Goal: Communication & Community: Answer question/provide support

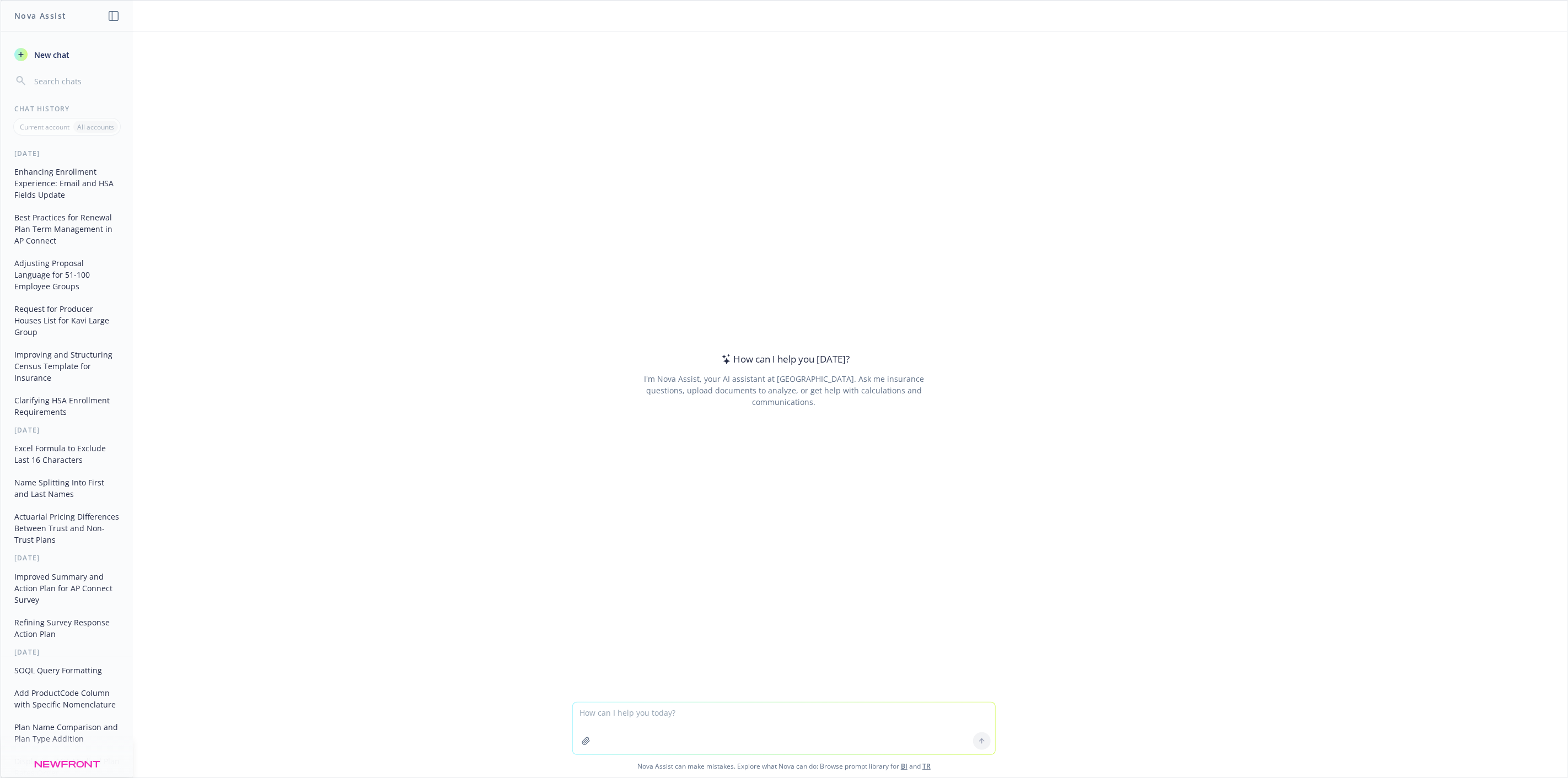
click at [584, 747] on button "button" at bounding box center [585, 741] width 18 height 18
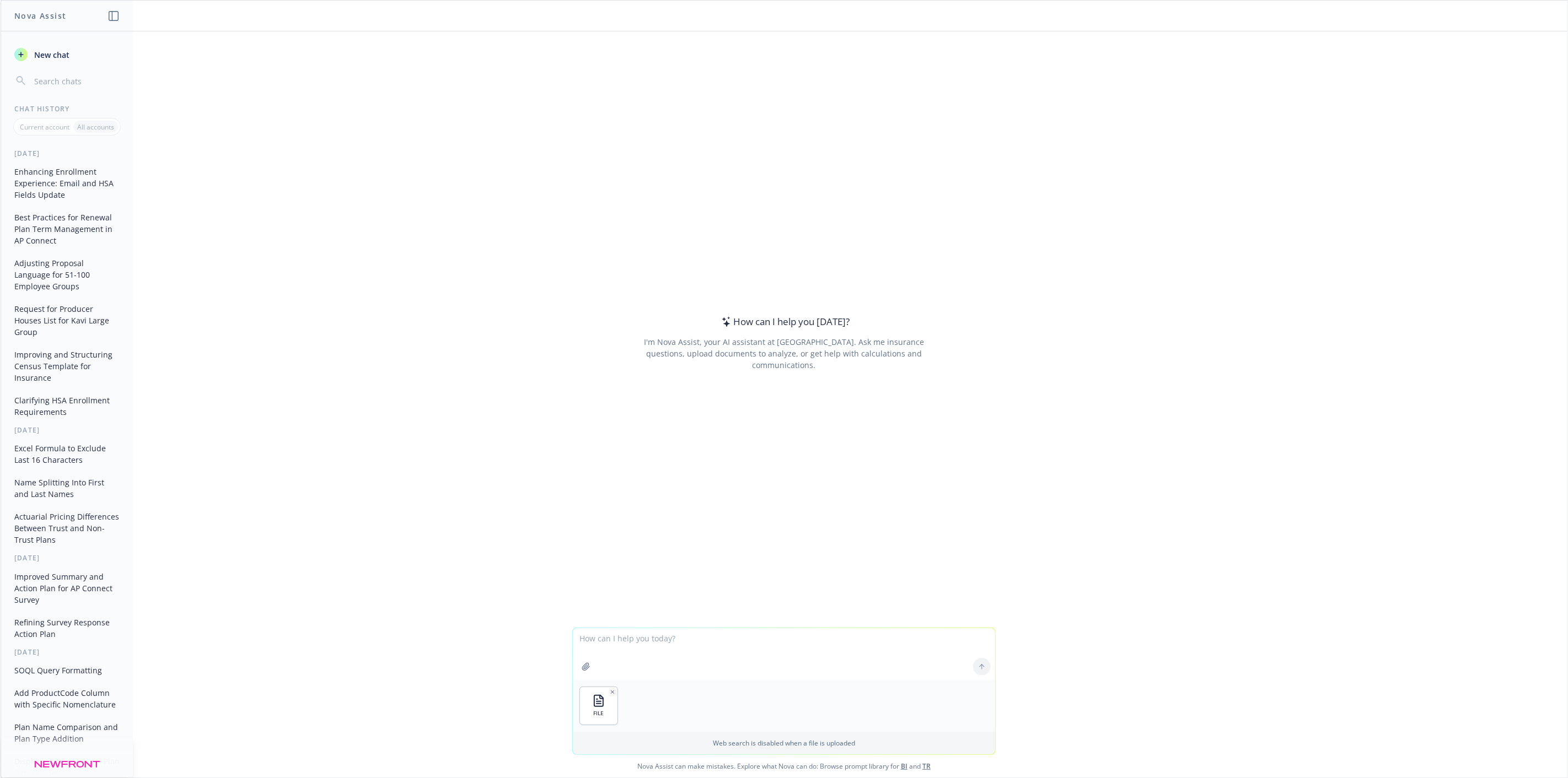
click at [657, 654] on textarea at bounding box center [784, 654] width 422 height 52
type textarea "using fuzzy logic, crosswalk column A with column B in the crosswalk tab of thi…"
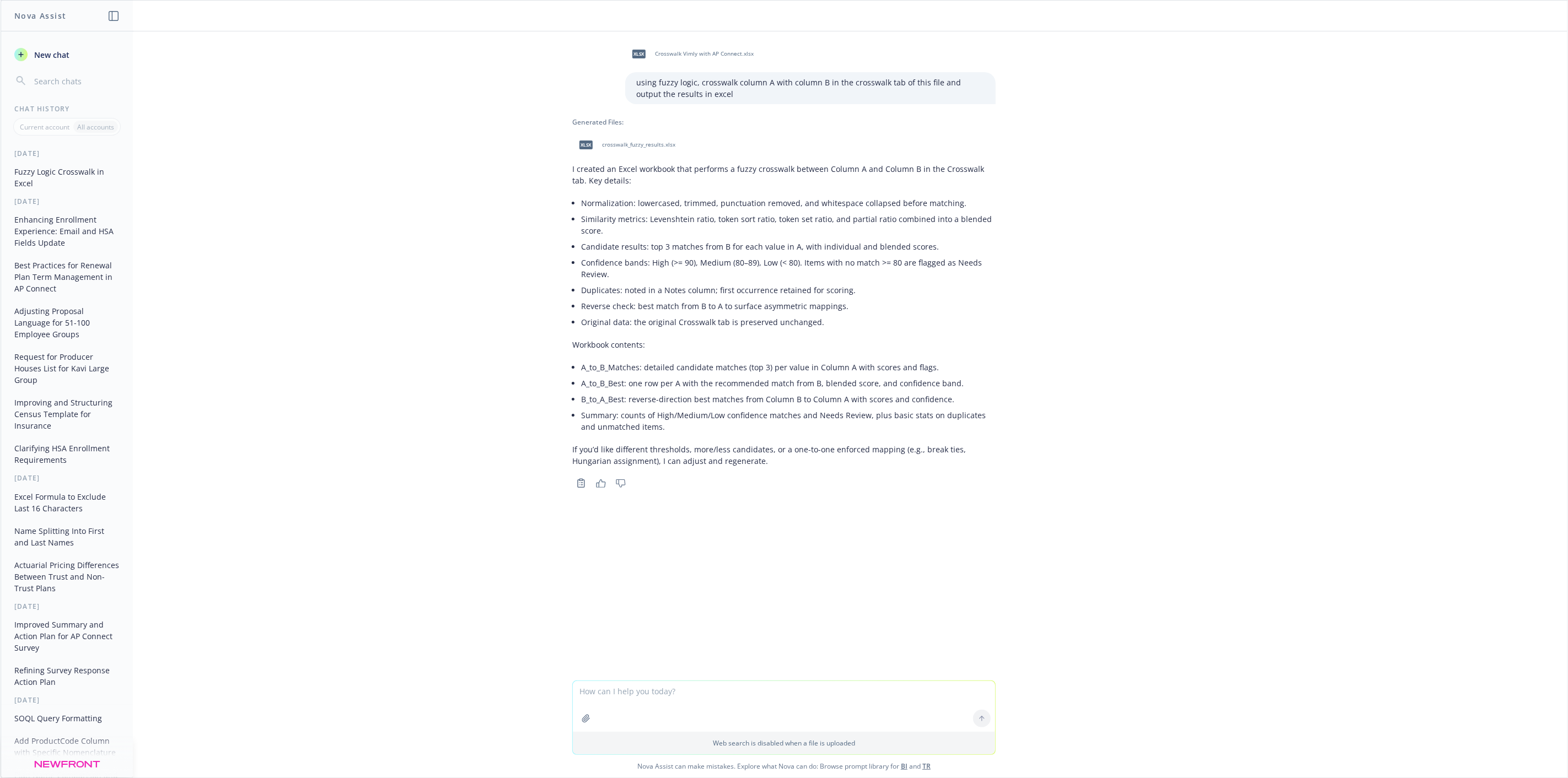
click at [629, 141] on span "crosswalk_fuzzy_results.xlsx" at bounding box center [638, 144] width 73 height 7
click at [61, 61] on button "New chat" at bounding box center [67, 54] width 114 height 20
